Goal: Navigation & Orientation: Go to known website

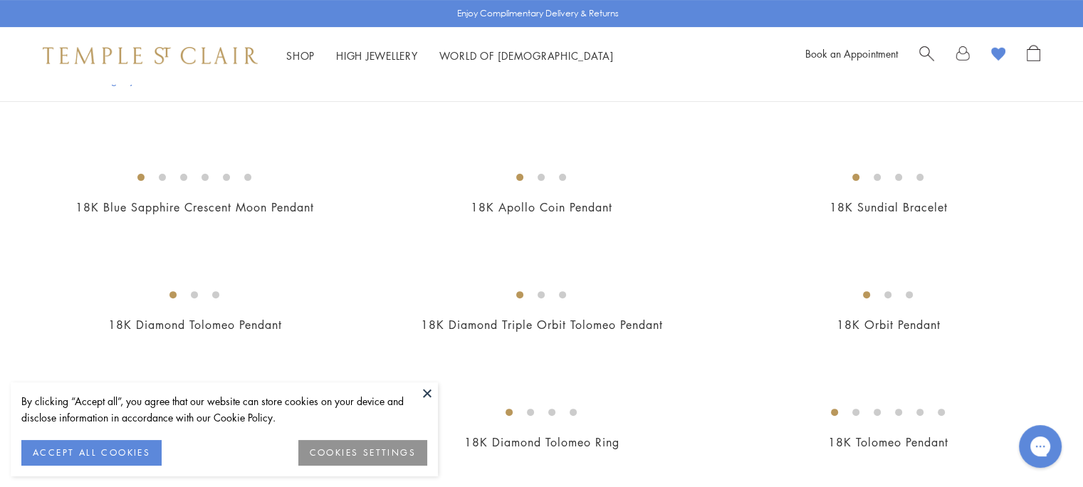
scroll to position [427, 0]
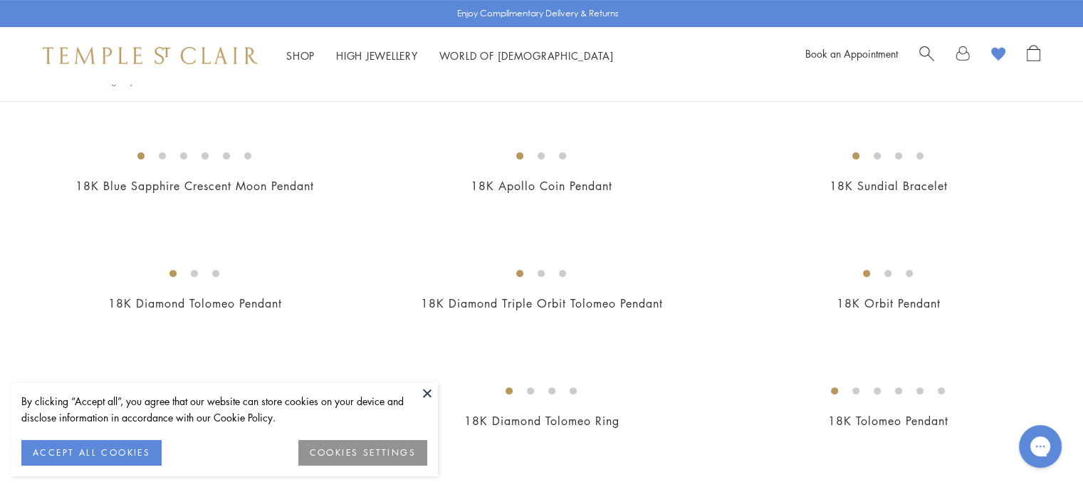
click at [424, 395] on button at bounding box center [426, 392] width 21 height 21
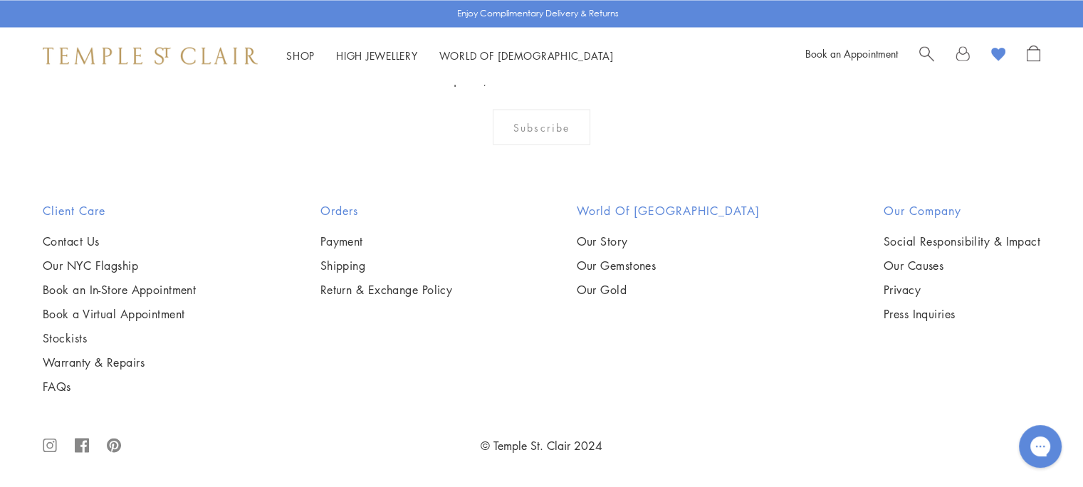
scroll to position [4057, 0]
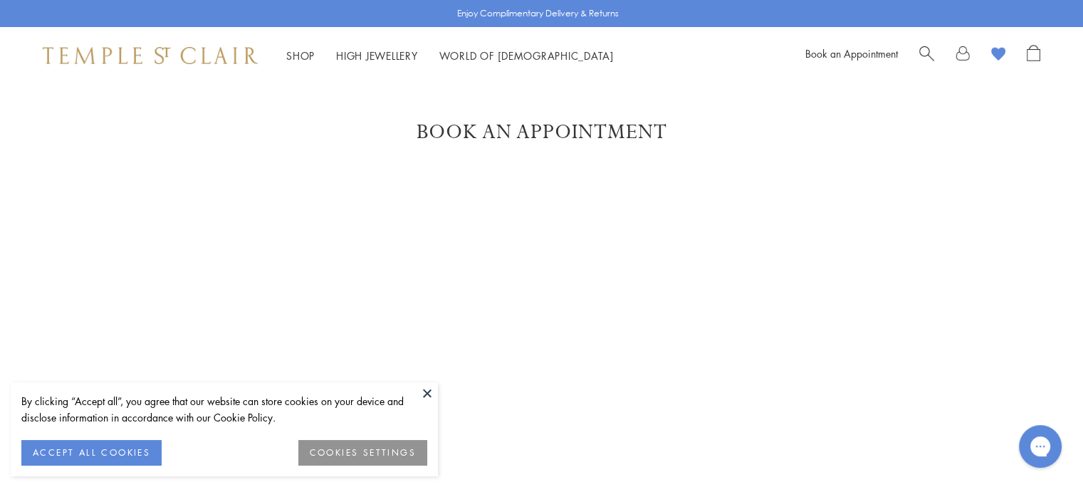
click at [317, 444] on button "COOKIES SETTINGS" at bounding box center [362, 453] width 129 height 26
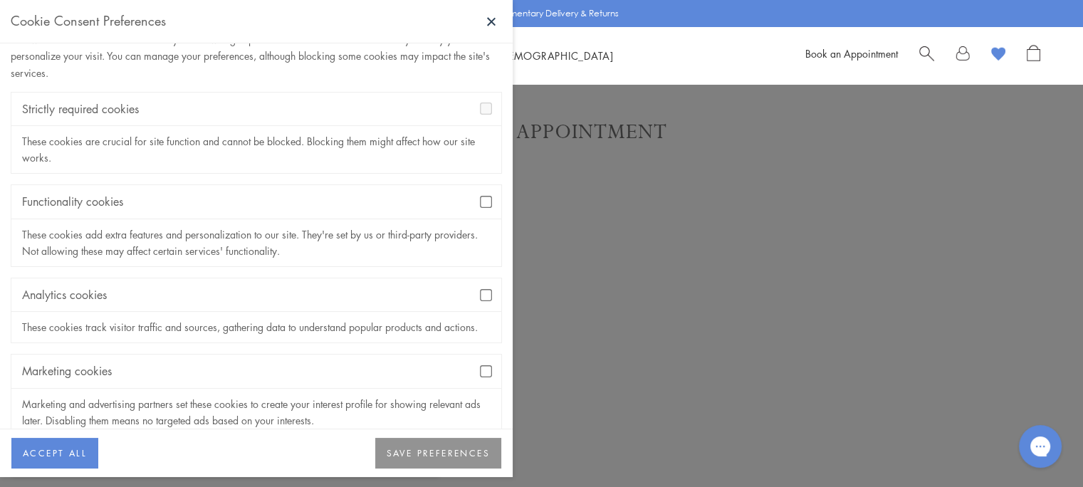
scroll to position [68, 0]
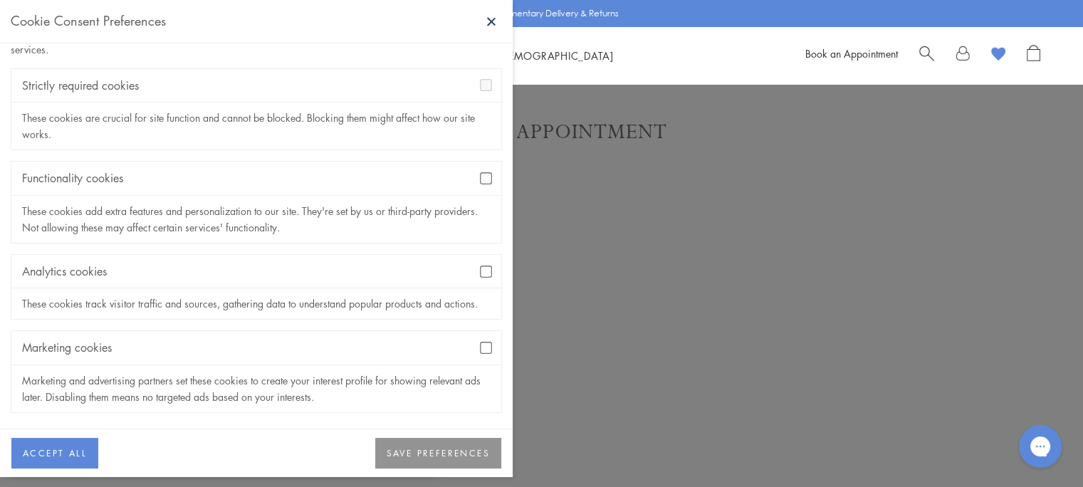
click at [436, 455] on button "SAVE PREFERENCES" at bounding box center [438, 453] width 126 height 31
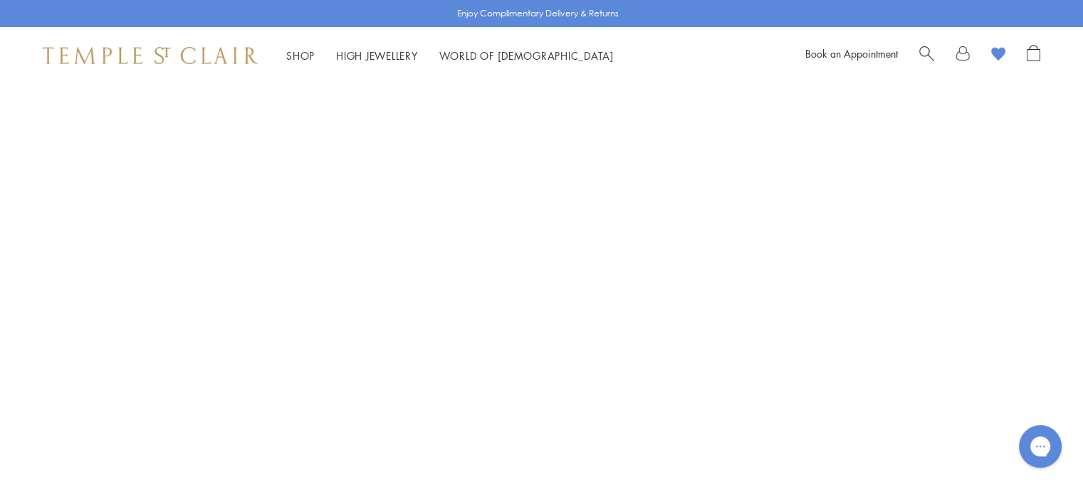
scroll to position [0, 0]
